Goal: Find specific page/section: Find specific page/section

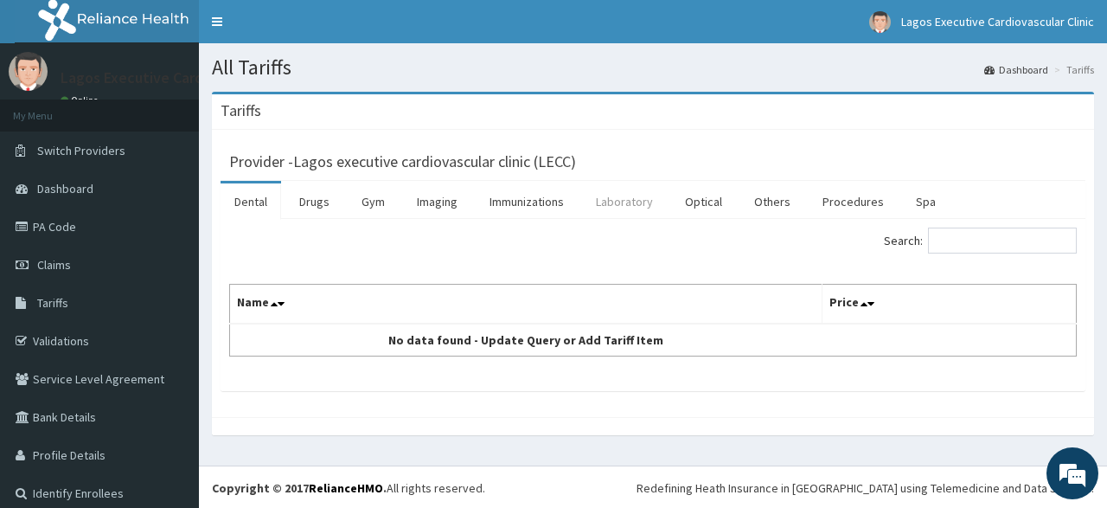
click at [616, 199] on link "Laboratory" at bounding box center [624, 201] width 85 height 36
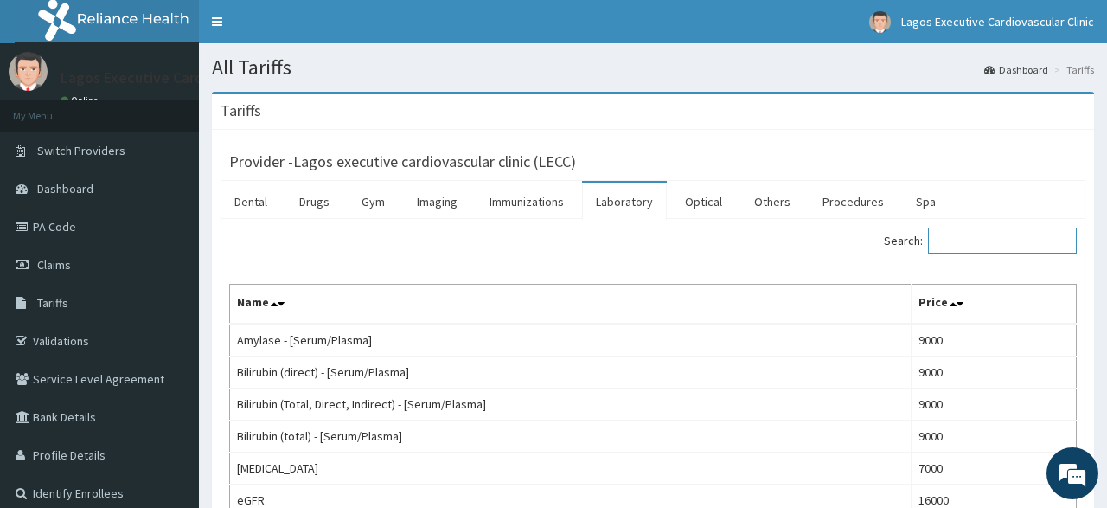
click at [983, 242] on input "Search:" at bounding box center [1002, 240] width 149 height 26
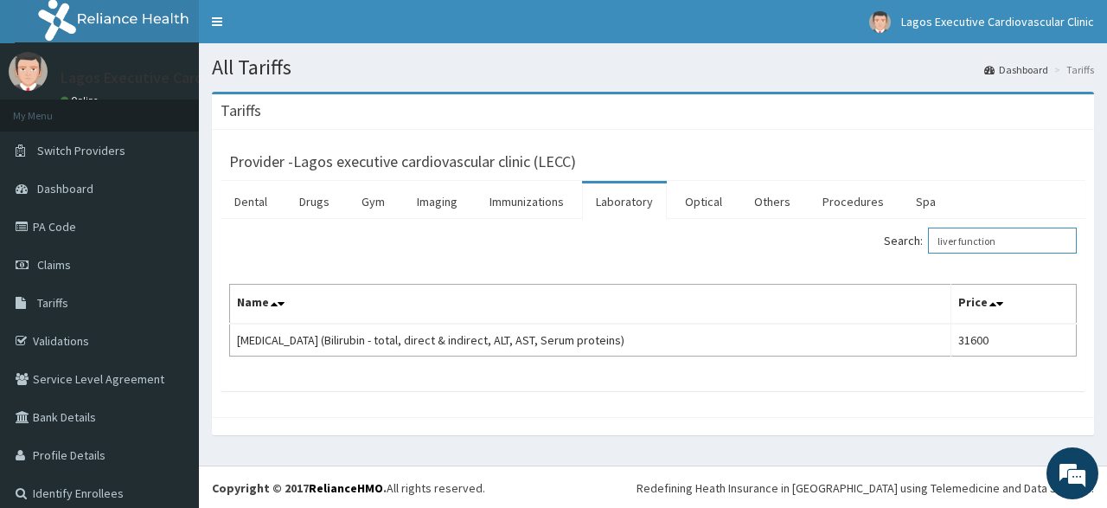
type input "liver function"
click at [58, 224] on link "PA Code" at bounding box center [99, 227] width 199 height 38
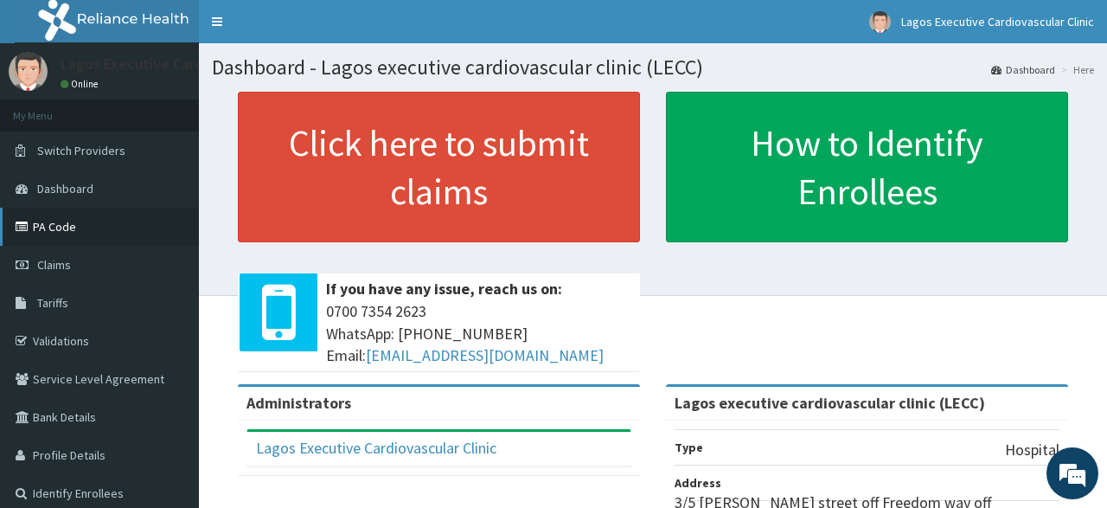
click at [46, 231] on link "PA Code" at bounding box center [99, 227] width 199 height 38
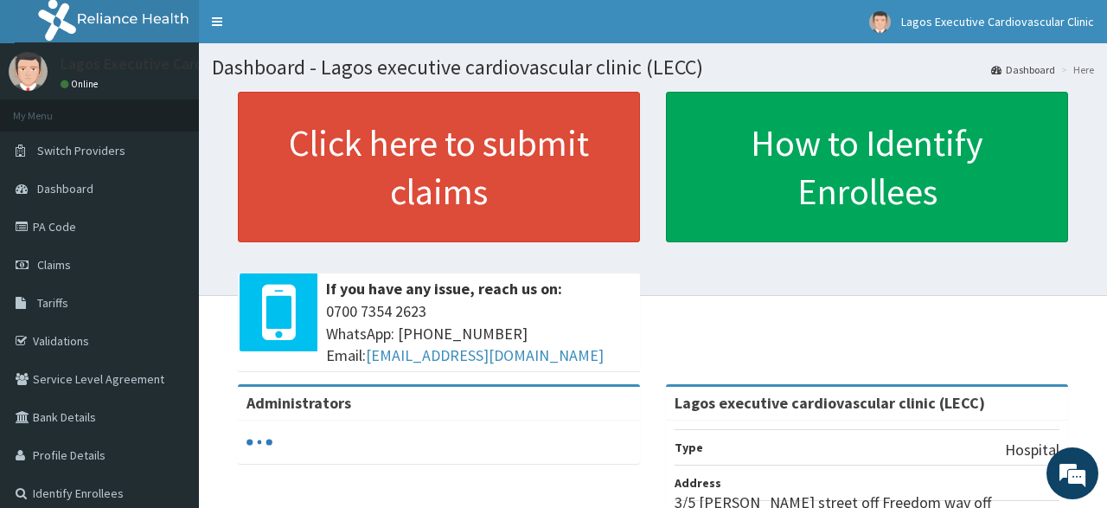
click at [73, 231] on link "PA Code" at bounding box center [99, 227] width 199 height 38
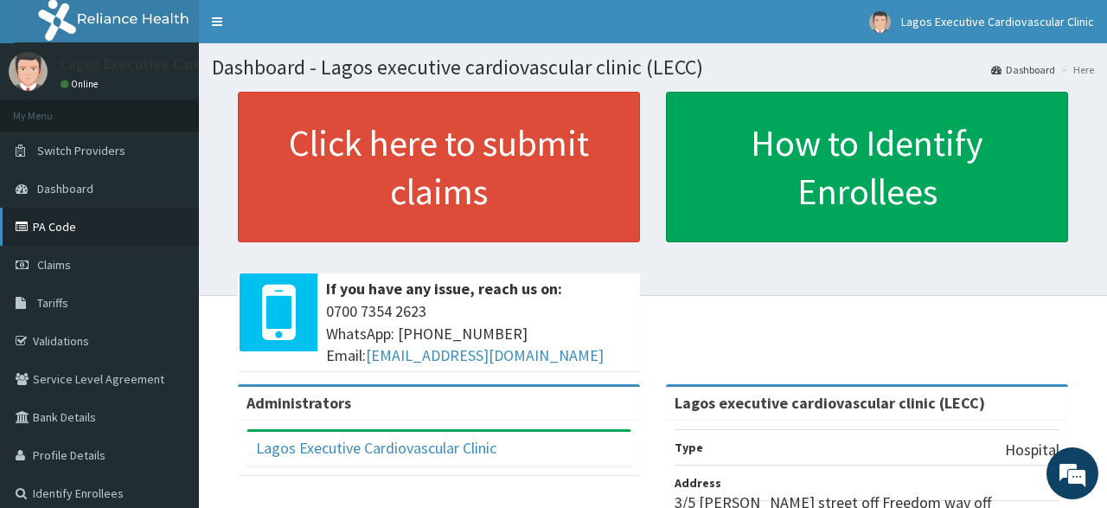
click at [65, 228] on link "PA Code" at bounding box center [99, 227] width 199 height 38
